Goal: Register for event/course

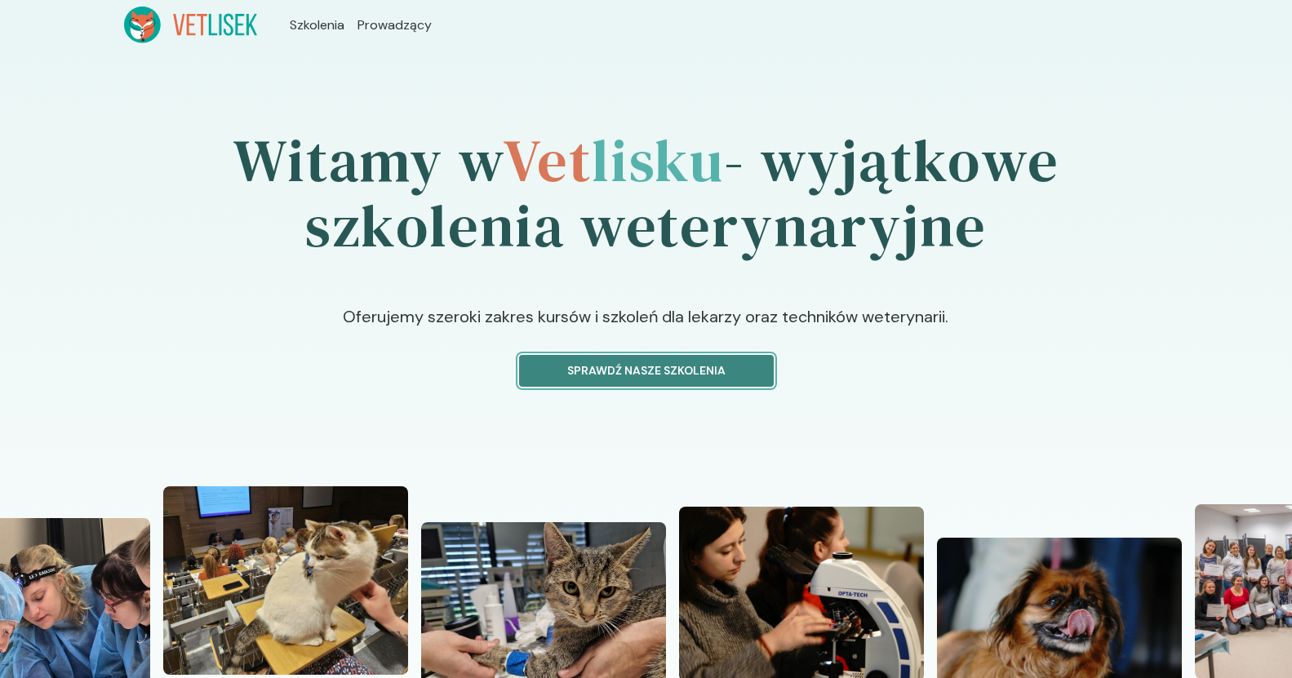
click at [694, 375] on p "Sprawdź nasze szkolenia" at bounding box center [646, 370] width 227 height 17
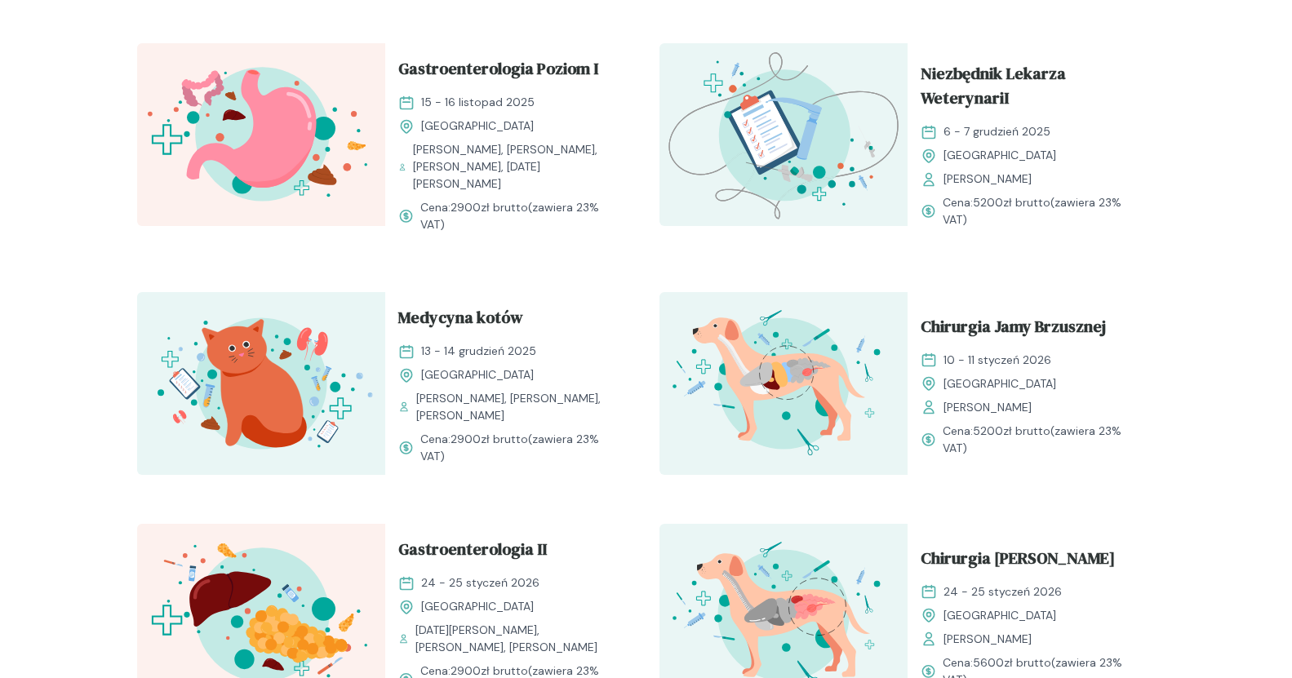
scroll to position [1490, 0]
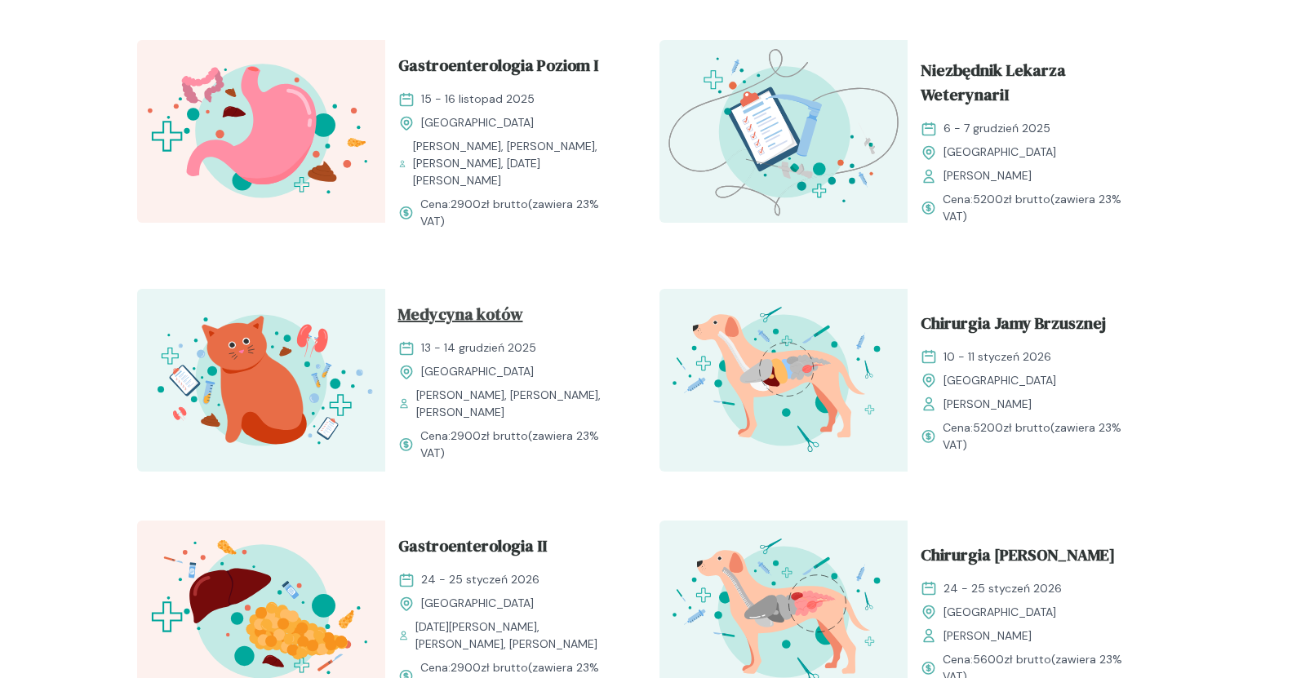
click at [492, 309] on span "Medycyna kotów" at bounding box center [460, 317] width 125 height 31
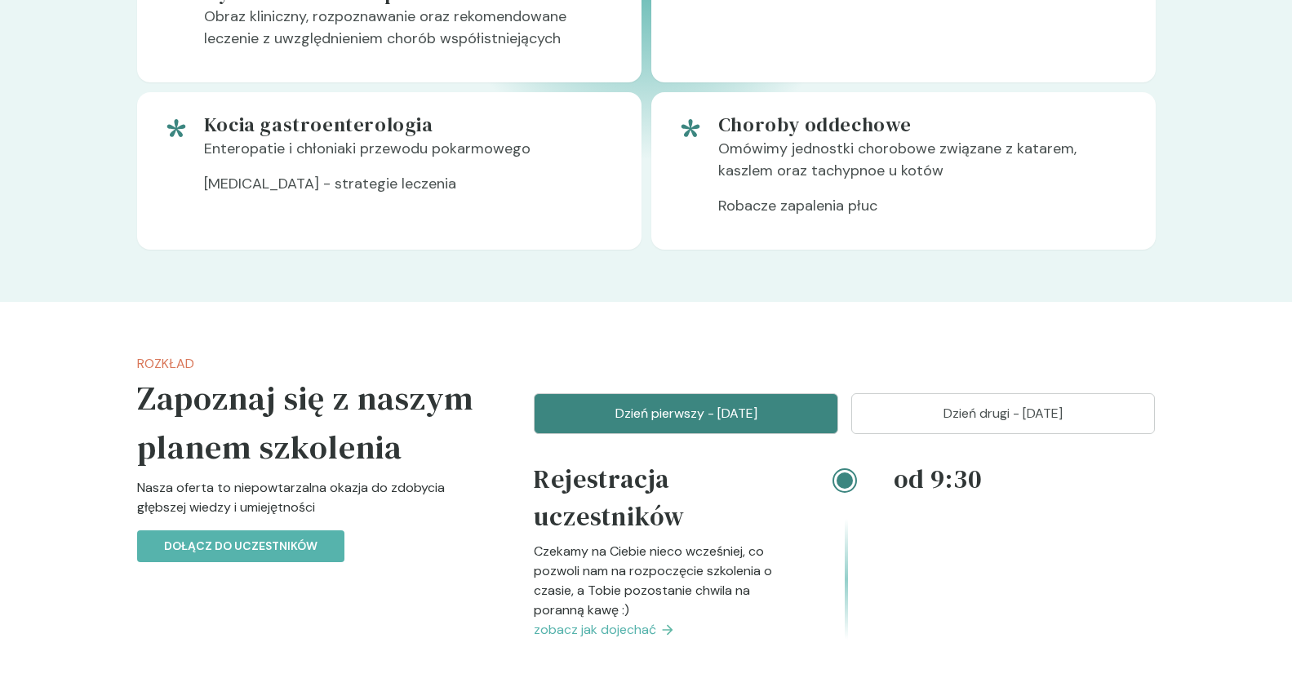
scroll to position [1369, 0]
click at [286, 551] on p "Dołącz do uczestników" at bounding box center [240, 547] width 153 height 17
